Goal: Information Seeking & Learning: Learn about a topic

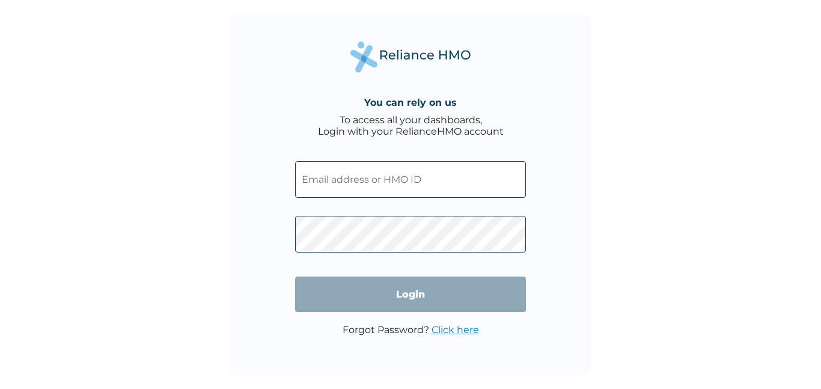
type input "GRS/10185/A"
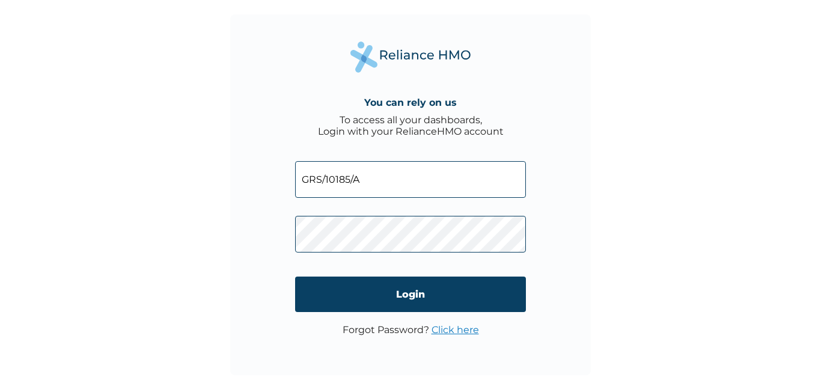
click at [403, 293] on input "Login" at bounding box center [410, 294] width 231 height 35
click at [403, 293] on div "You can rely on us To access all your dashboards, Login with your RelianceHMO a…" at bounding box center [410, 194] width 821 height 389
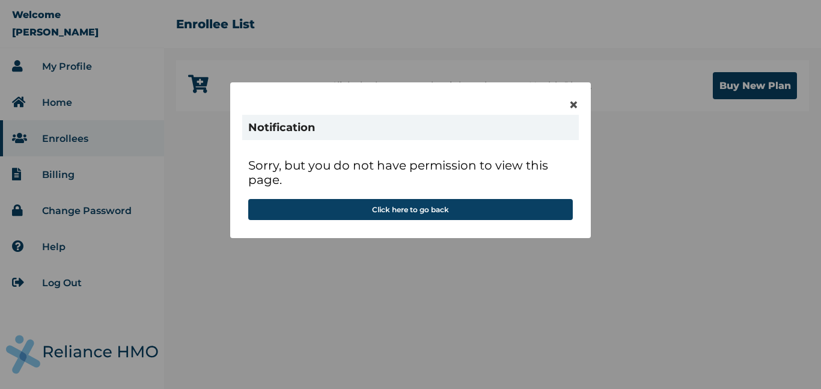
click at [415, 204] on button "Click here to go back" at bounding box center [410, 209] width 325 height 21
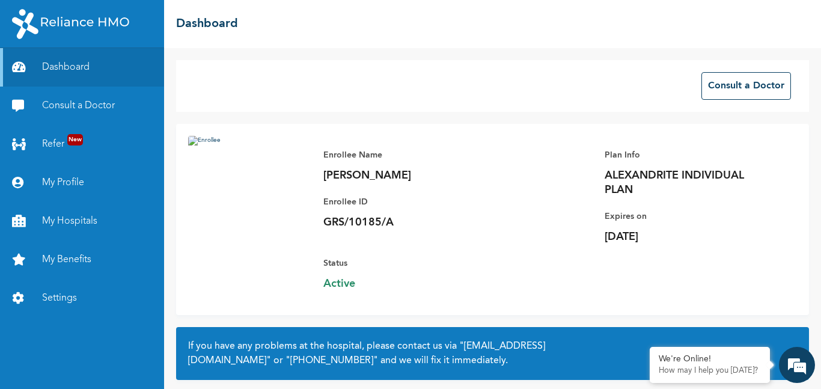
click at [49, 254] on link "My Benefits" at bounding box center [82, 259] width 164 height 38
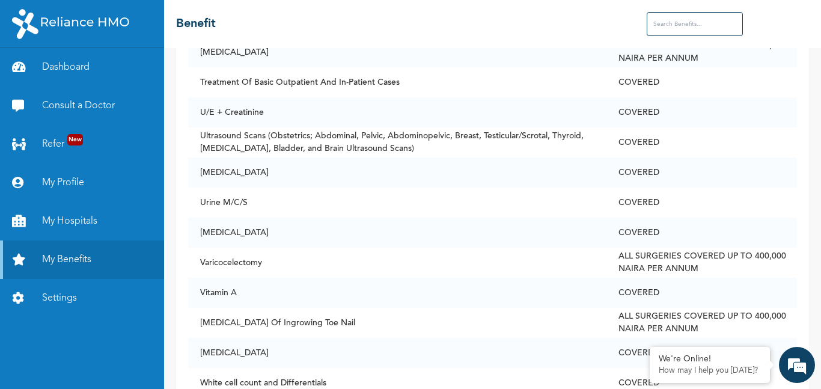
scroll to position [5850, 0]
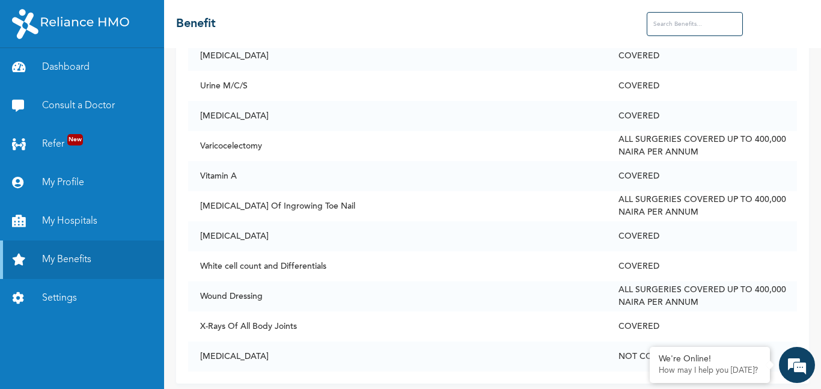
click at [658, 358] on div "We're Online! How may I help you [DATE]?" at bounding box center [710, 365] width 120 height 36
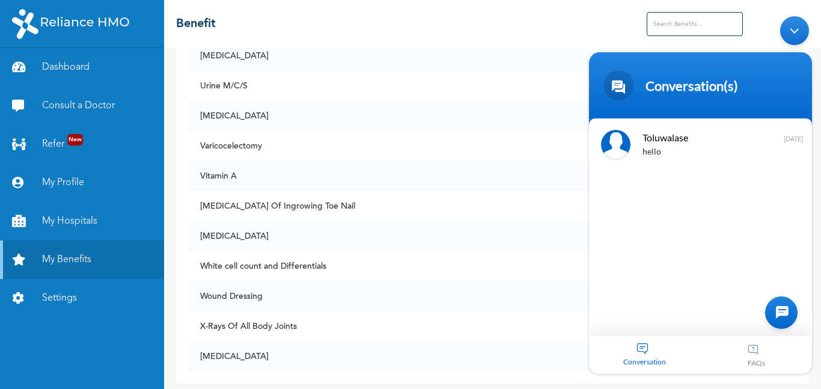
drag, startPoint x: 658, startPoint y: 358, endPoint x: 365, endPoint y: 156, distance: 355.8
click at [365, 161] on td "Vitamin A" at bounding box center [397, 176] width 418 height 30
click at [436, 109] on td "[MEDICAL_DATA]" at bounding box center [397, 116] width 418 height 30
click at [796, 27] on div "Minimize live chat window" at bounding box center [794, 30] width 29 height 29
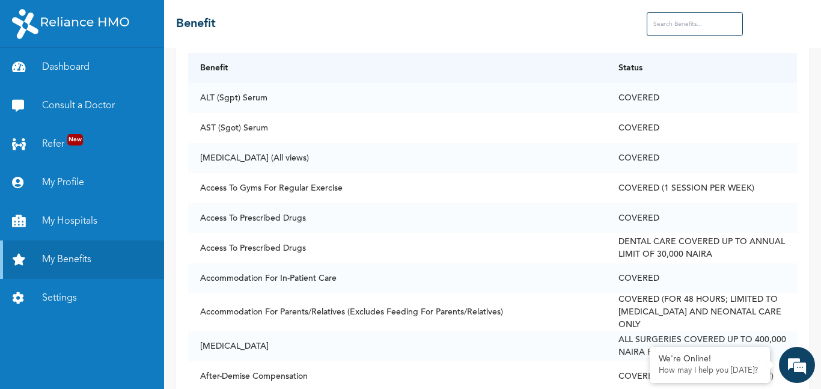
scroll to position [0, 0]
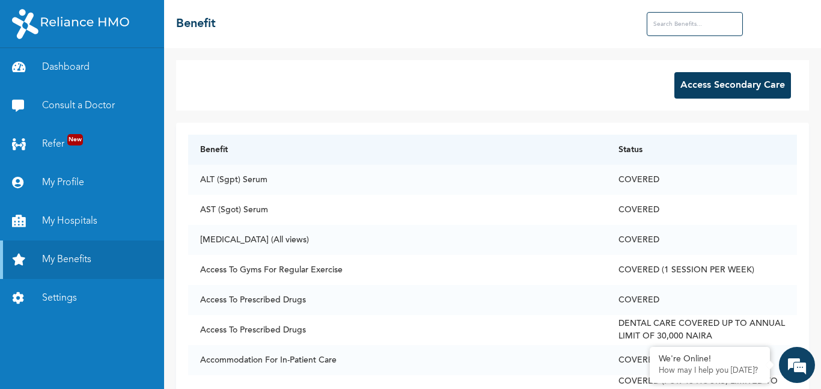
click at [702, 19] on input "text" at bounding box center [695, 24] width 96 height 24
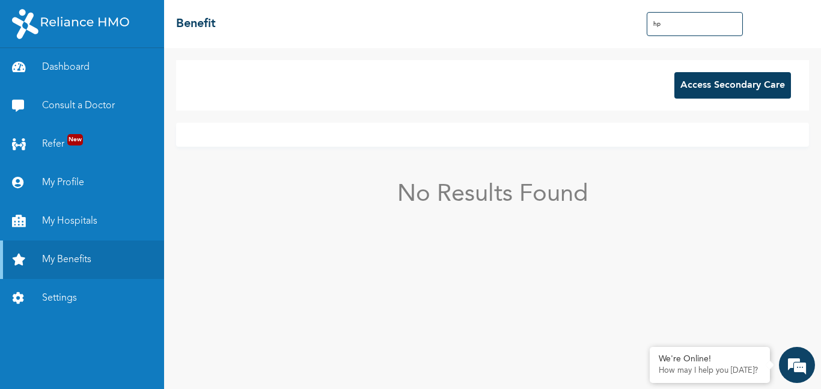
type input "h"
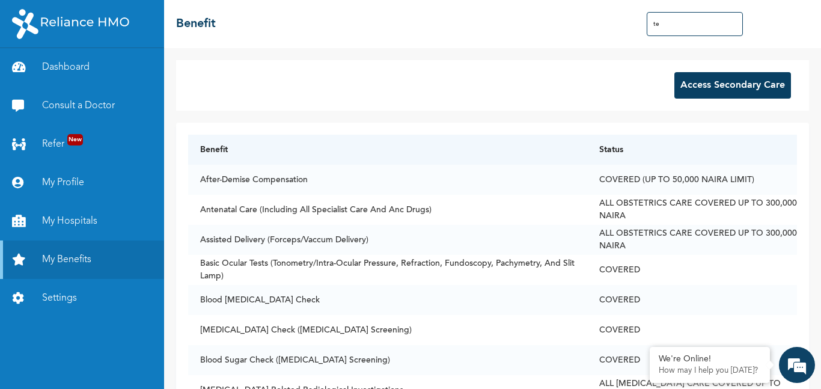
type input "t"
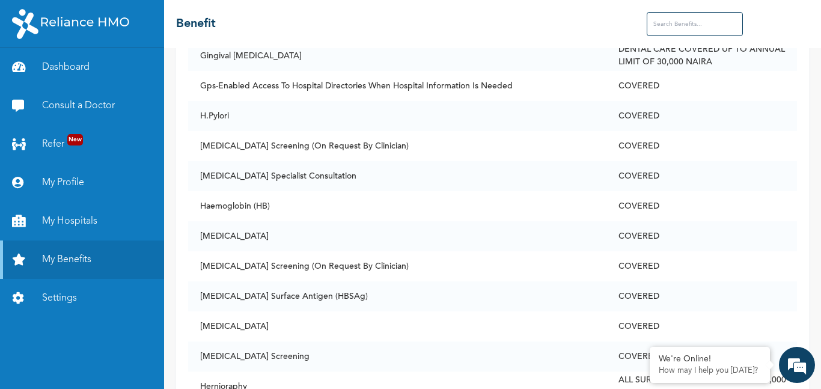
scroll to position [2308, 0]
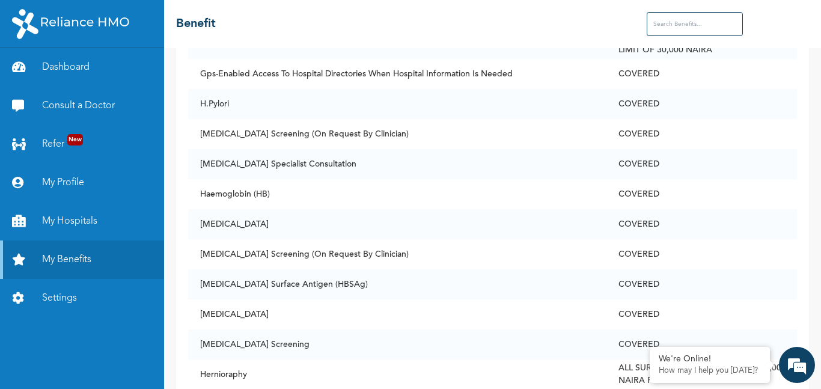
click at [44, 222] on link "My Hospitals" at bounding box center [82, 221] width 164 height 38
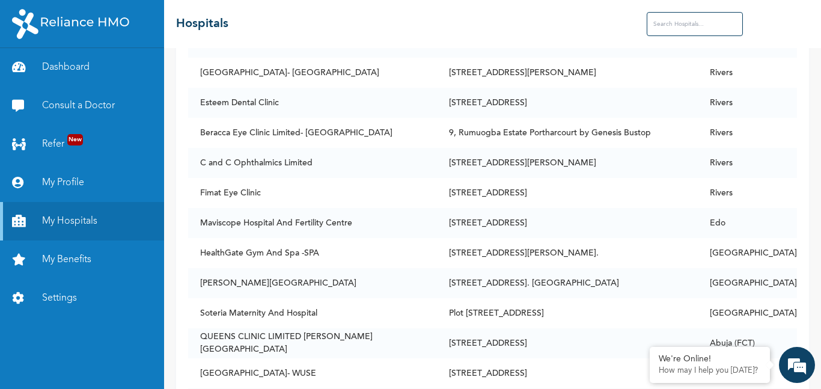
scroll to position [8458, 0]
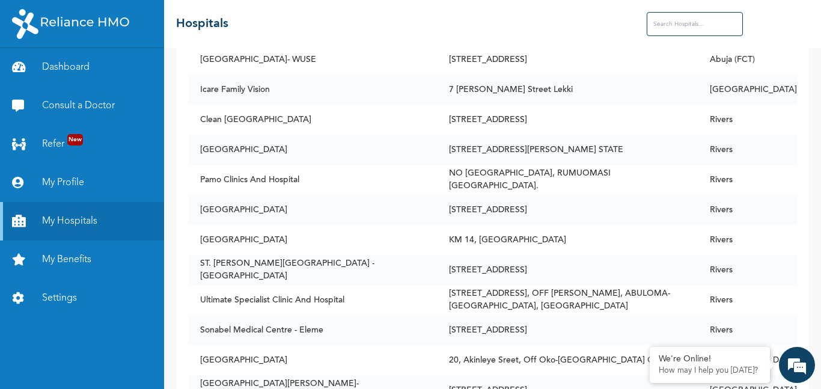
click at [698, 23] on input "text" at bounding box center [695, 24] width 96 height 24
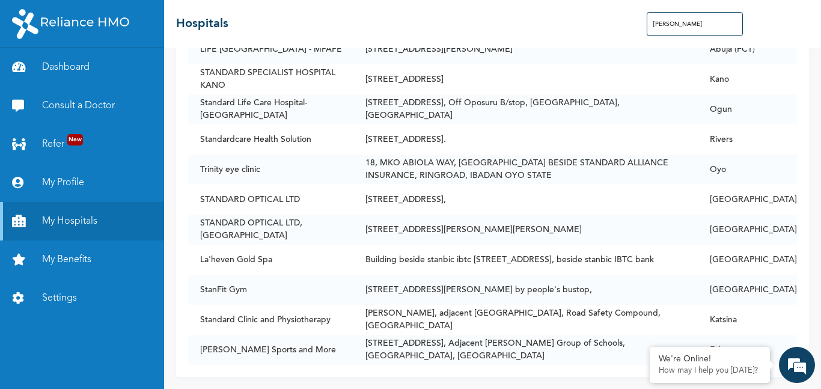
scroll to position [197, 0]
click at [518, 192] on td "[STREET_ADDRESS]," at bounding box center [525, 200] width 344 height 30
click at [677, 26] on input "[PERSON_NAME]" at bounding box center [695, 24] width 96 height 24
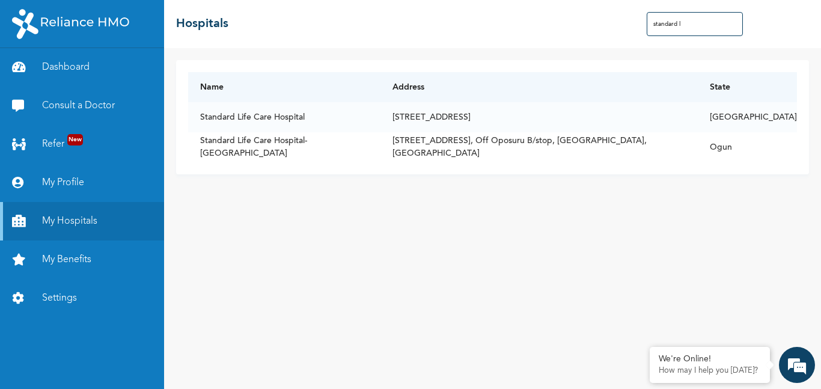
scroll to position [0, 0]
type input "standard li"
